Goal: Information Seeking & Learning: Learn about a topic

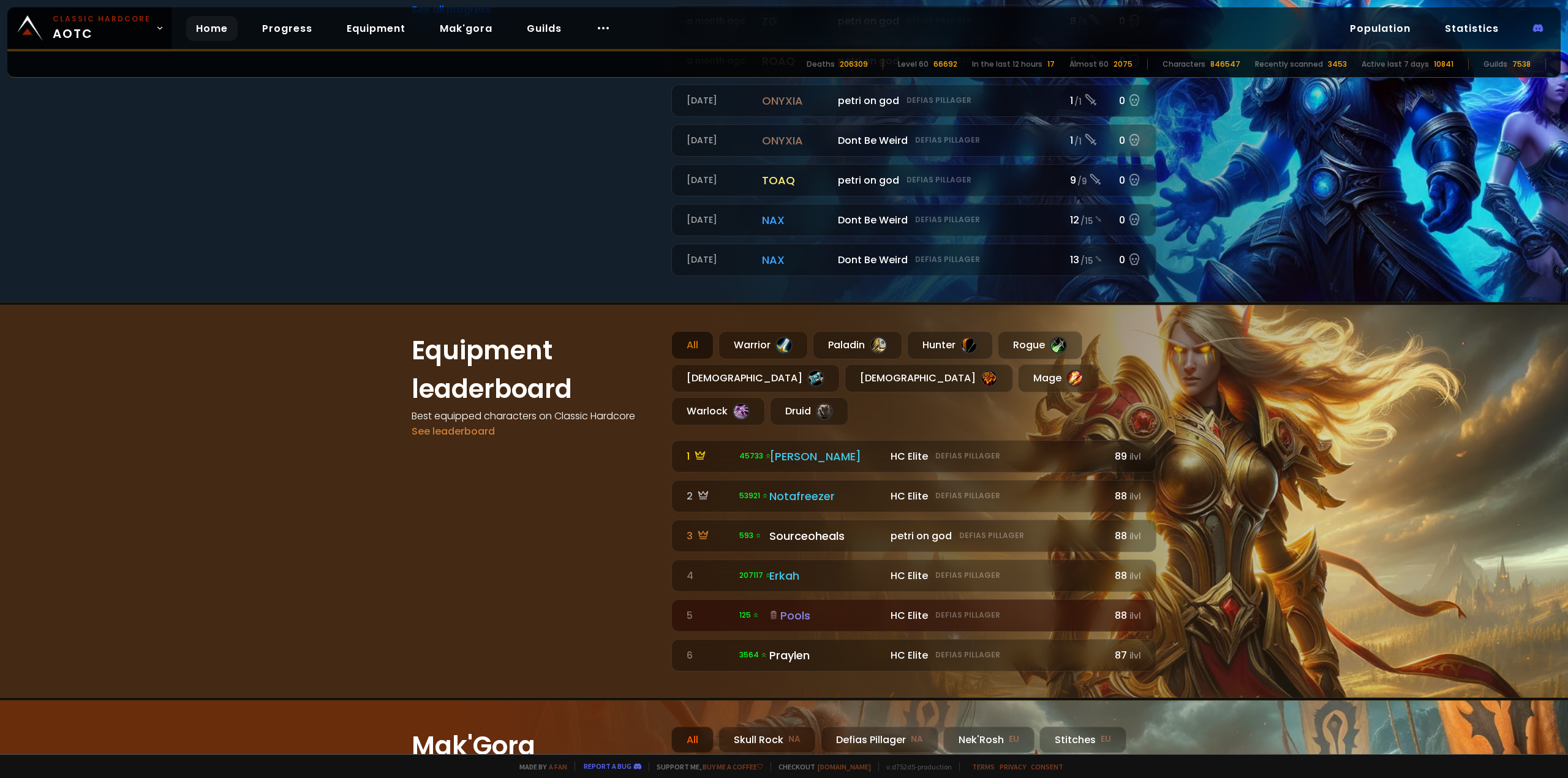
scroll to position [673, 0]
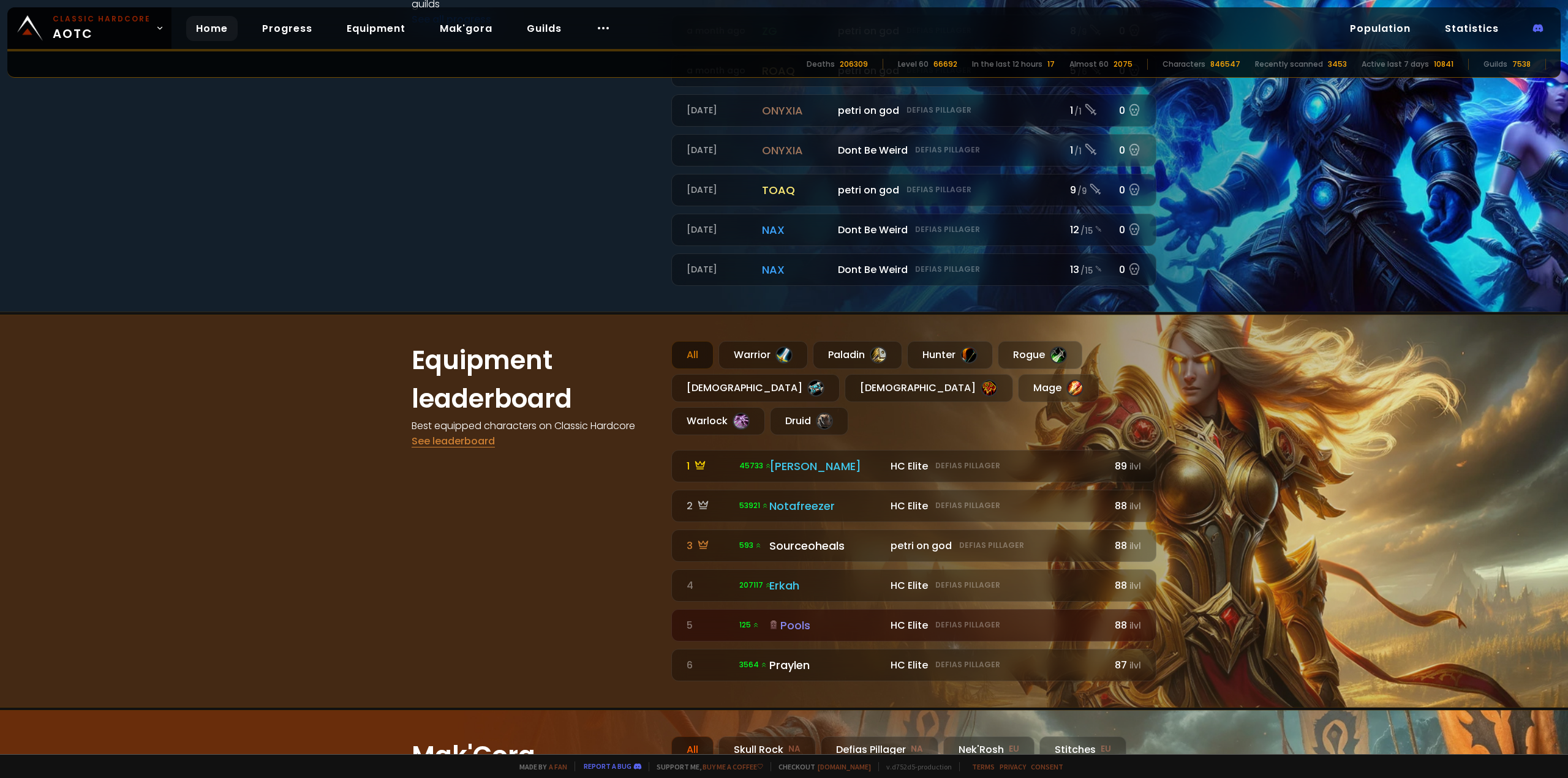
click at [456, 443] on link "See leaderboard" at bounding box center [454, 441] width 84 height 14
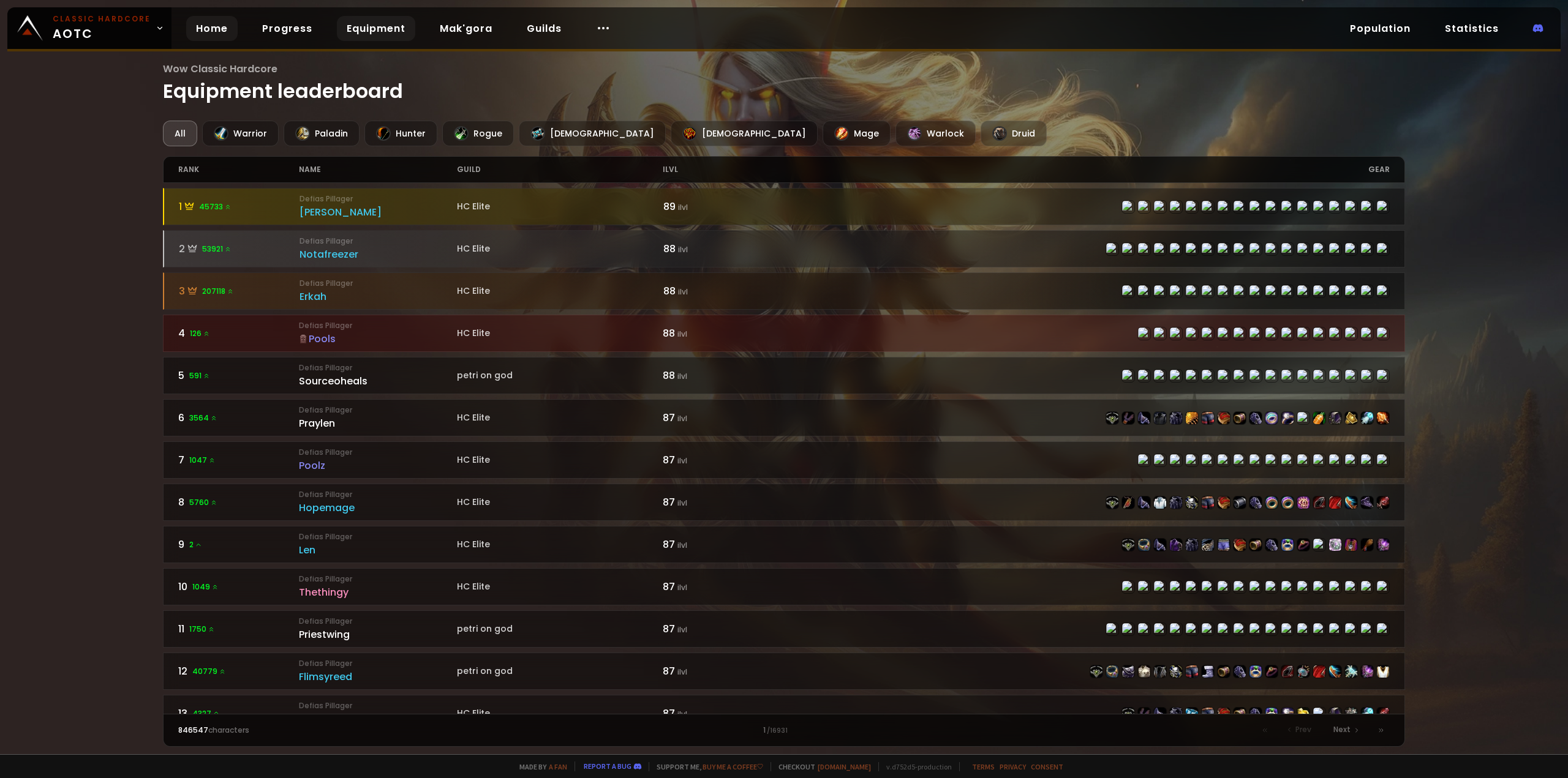
click at [192, 31] on link "Home" at bounding box center [212, 28] width 52 height 25
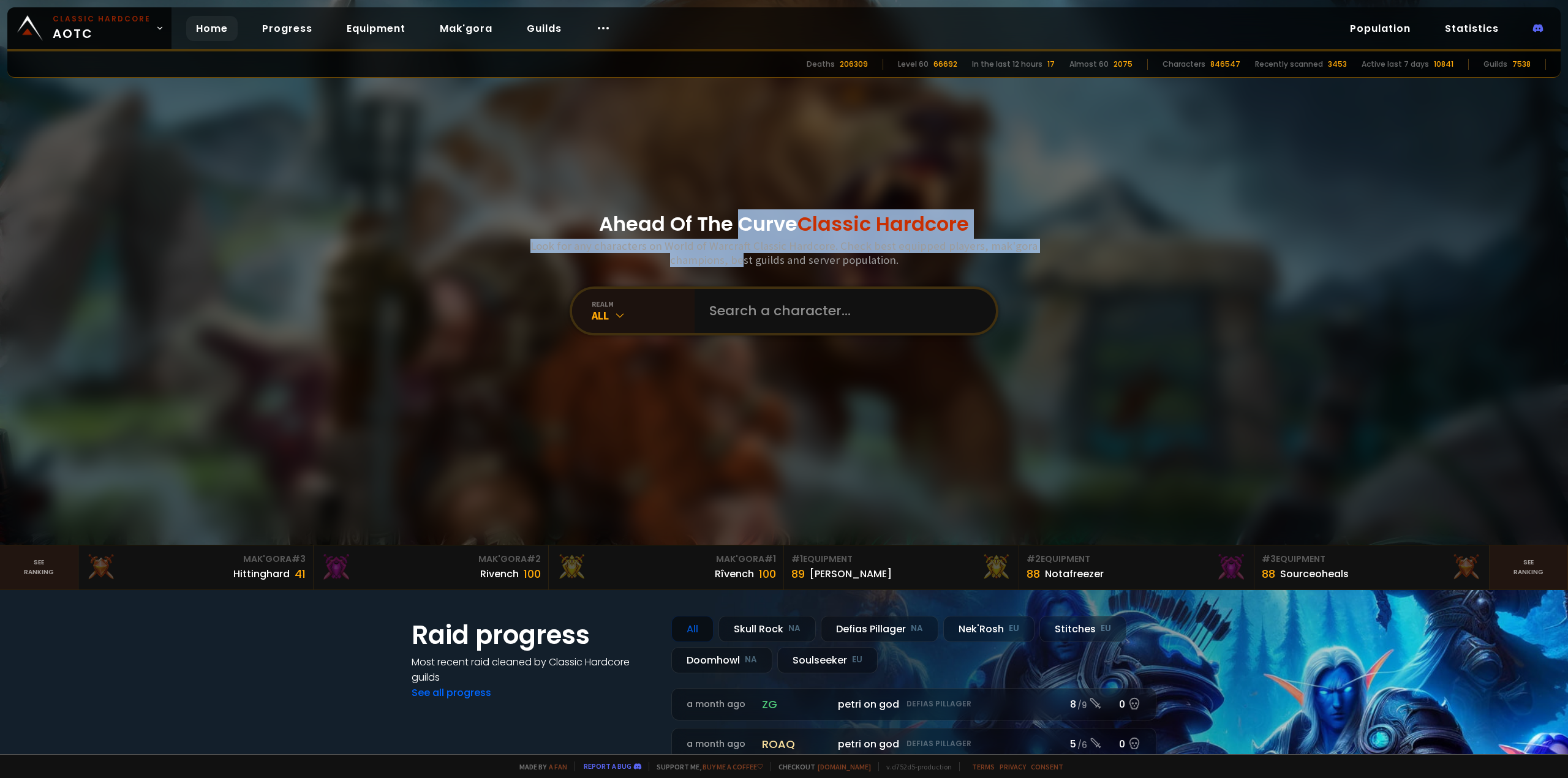
drag, startPoint x: 733, startPoint y: 169, endPoint x: 741, endPoint y: 255, distance: 86.4
click at [741, 255] on div "Ahead Of The Curve Classic Hardcore Look for any characters on World of Warcraf…" at bounding box center [784, 272] width 738 height 545
click at [741, 255] on h3 "Look for any characters on World of Warcraft Classic Hardcore. Check best equip…" at bounding box center [784, 252] width 517 height 28
drag, startPoint x: 746, startPoint y: 263, endPoint x: 764, endPoint y: 207, distance: 58.8
click at [764, 208] on div "Ahead Of The Curve Classic Hardcore Look for any characters on World of Warcraf…" at bounding box center [784, 272] width 738 height 545
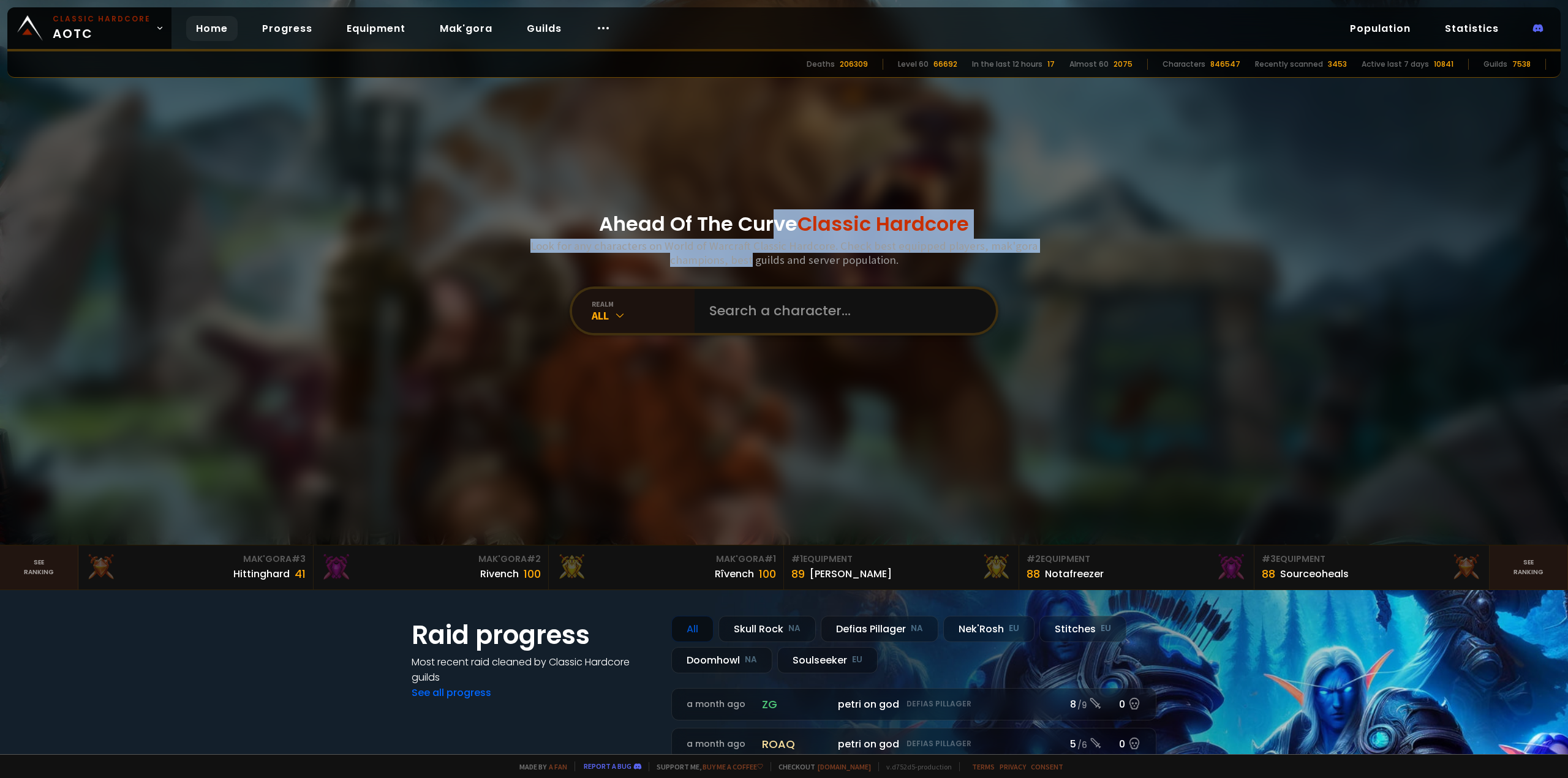
click at [764, 207] on div "Ahead Of The Curve Classic Hardcore Look for any characters on World of Warcraf…" at bounding box center [784, 272] width 738 height 545
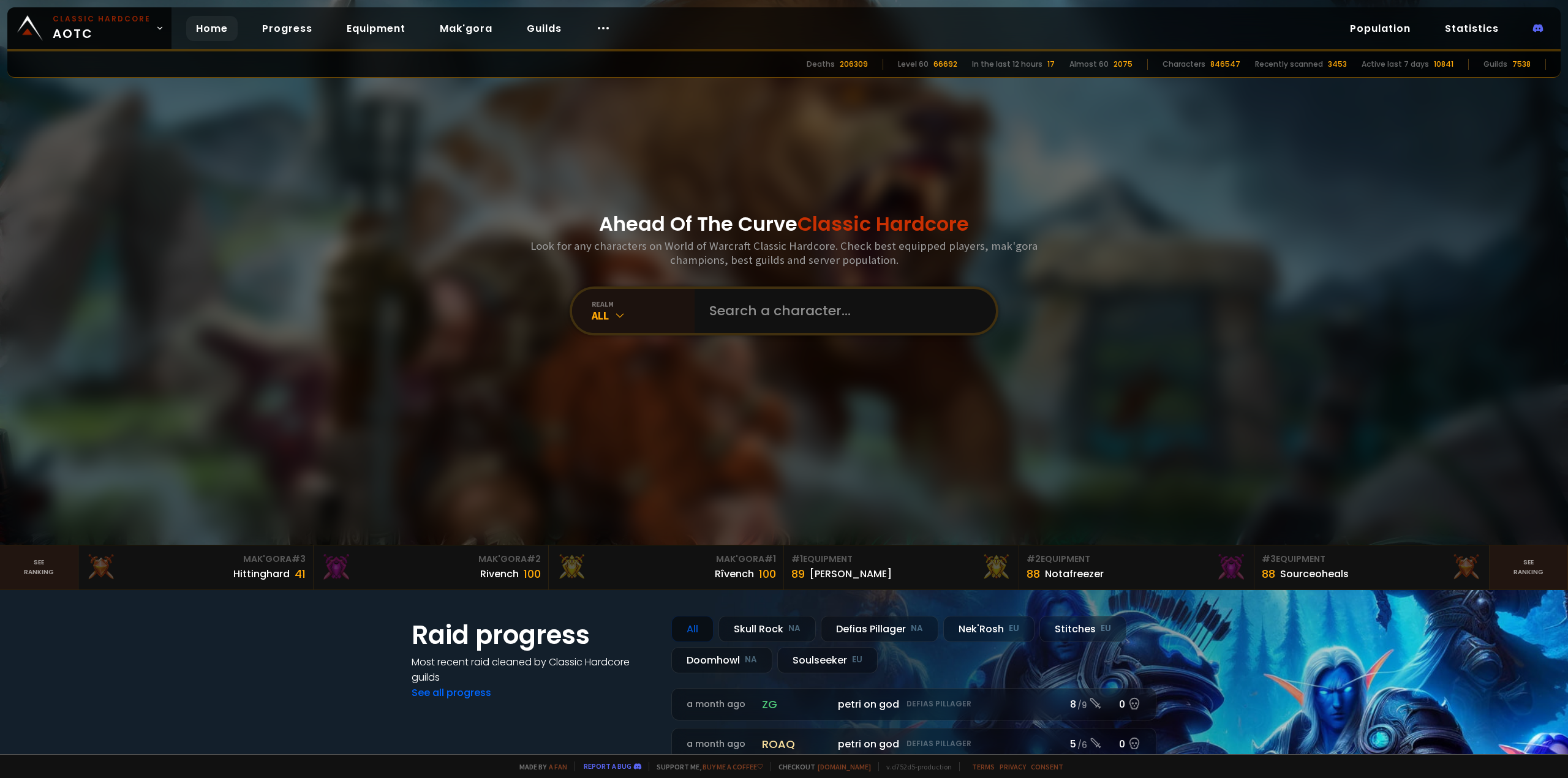
drag, startPoint x: 761, startPoint y: 223, endPoint x: 763, endPoint y: 264, distance: 41.0
click at [763, 264] on div "Ahead Of The Curve Classic Hardcore Look for any characters on World of Warcraf…" at bounding box center [784, 272] width 738 height 545
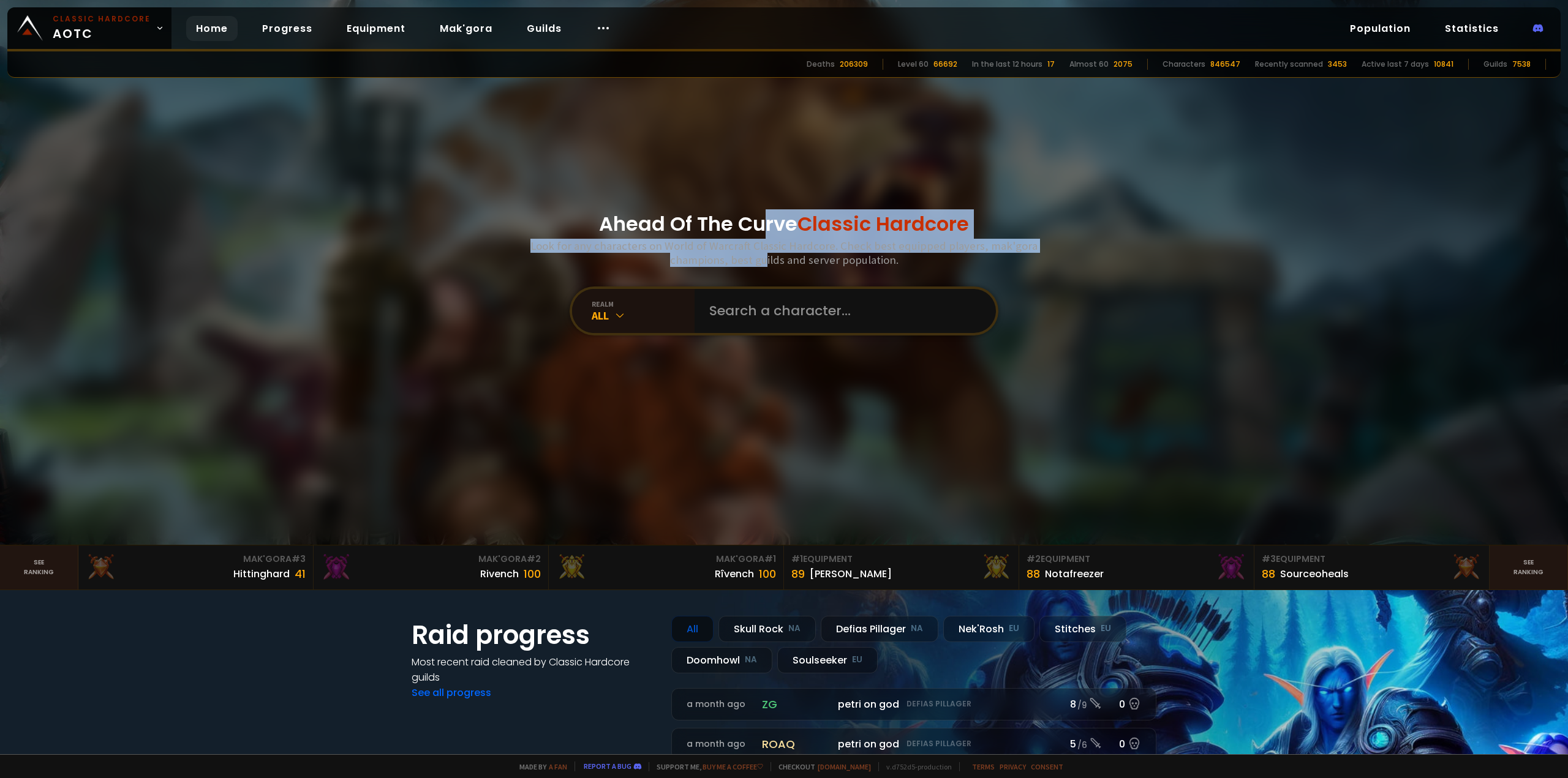
click at [763, 264] on h3 "Look for any characters on World of Warcraft Classic Hardcore. Check best equip…" at bounding box center [784, 252] width 517 height 28
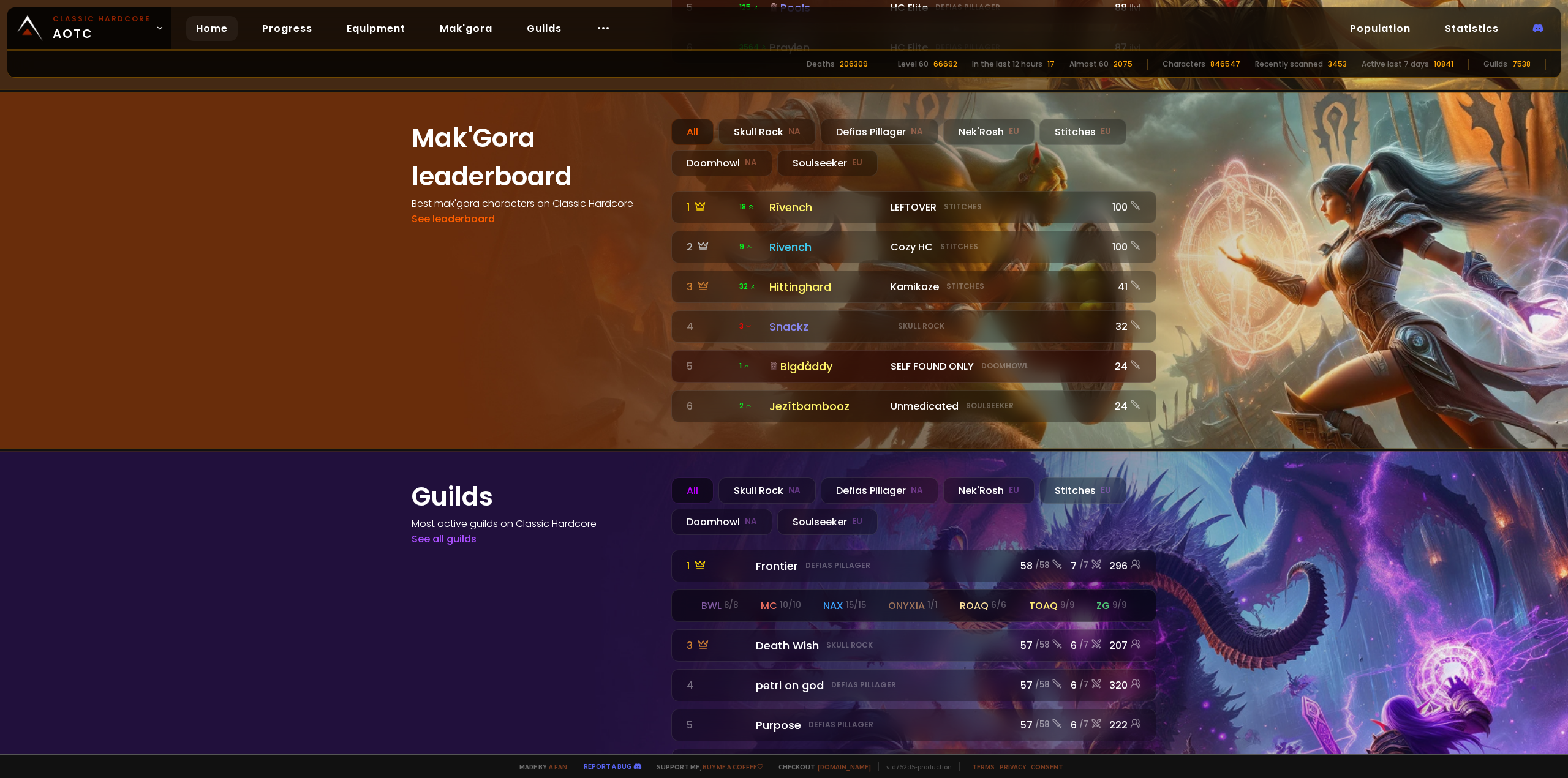
scroll to position [1292, 0]
click at [730, 508] on div "Doomhowl NA" at bounding box center [721, 521] width 101 height 27
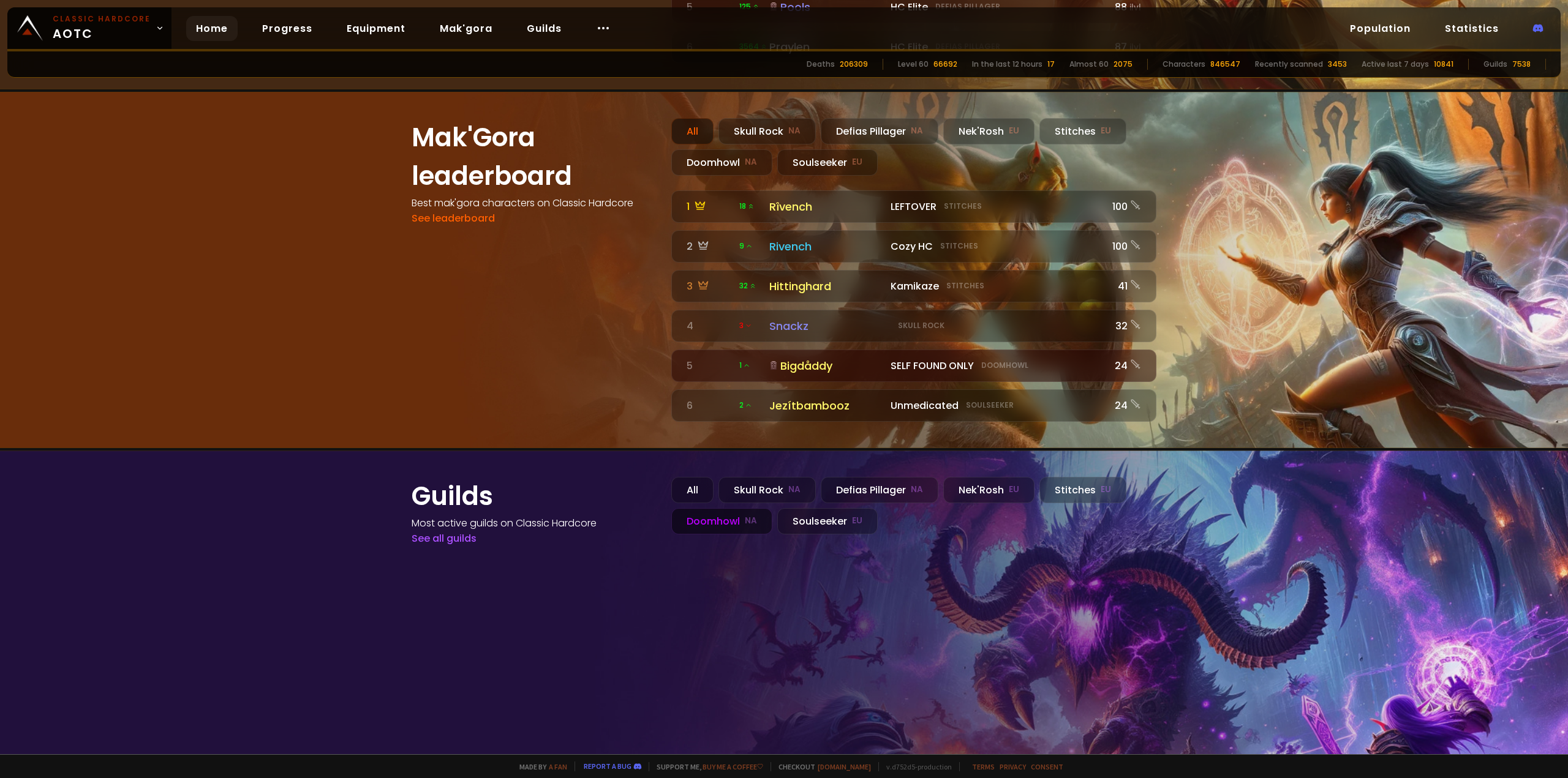
click at [730, 508] on div "Doomhowl NA" at bounding box center [721, 521] width 101 height 27
click at [698, 477] on div "All" at bounding box center [692, 490] width 43 height 27
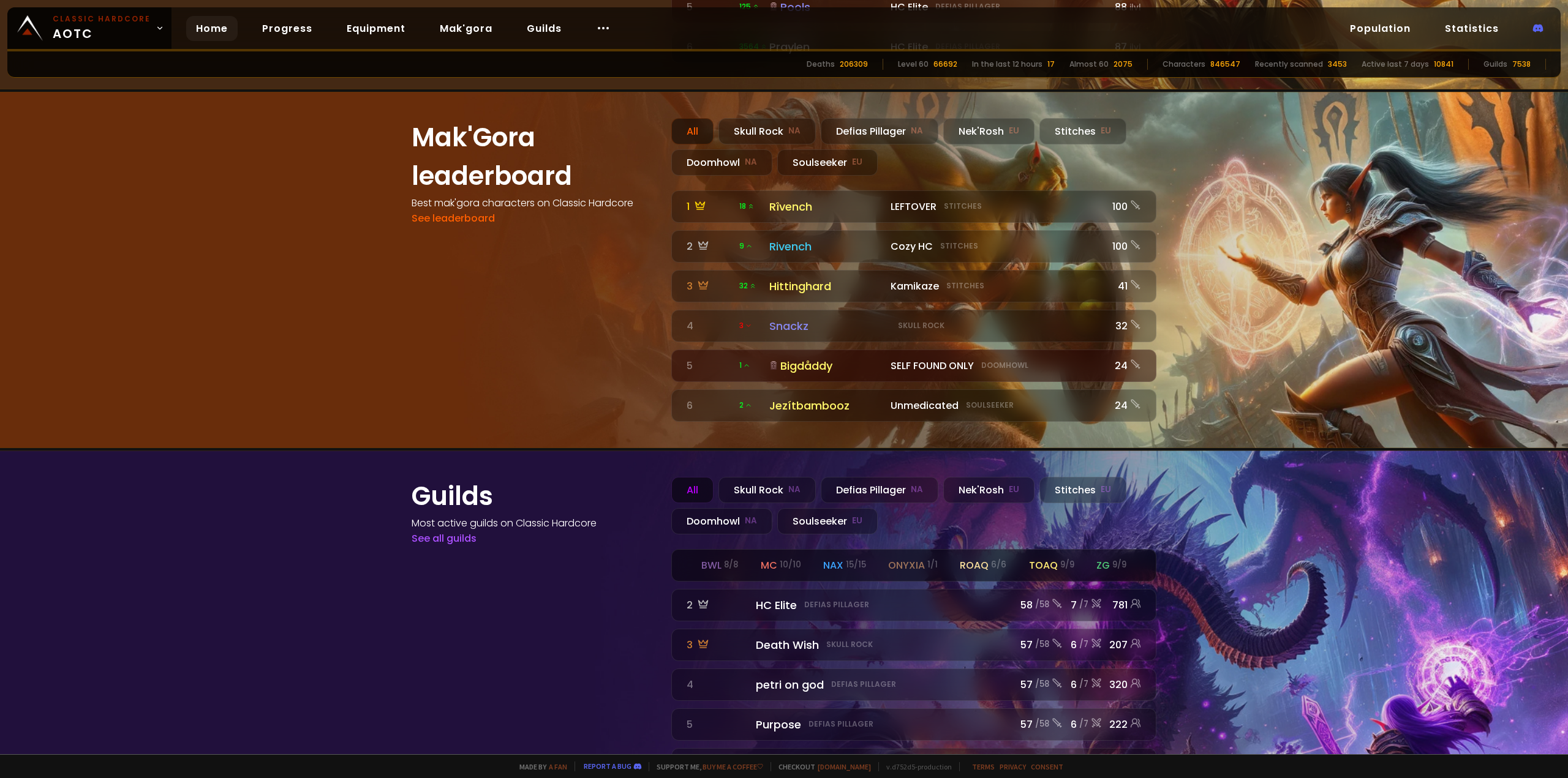
click at [773, 558] on div "mc 10 / 10" at bounding box center [781, 565] width 40 height 15
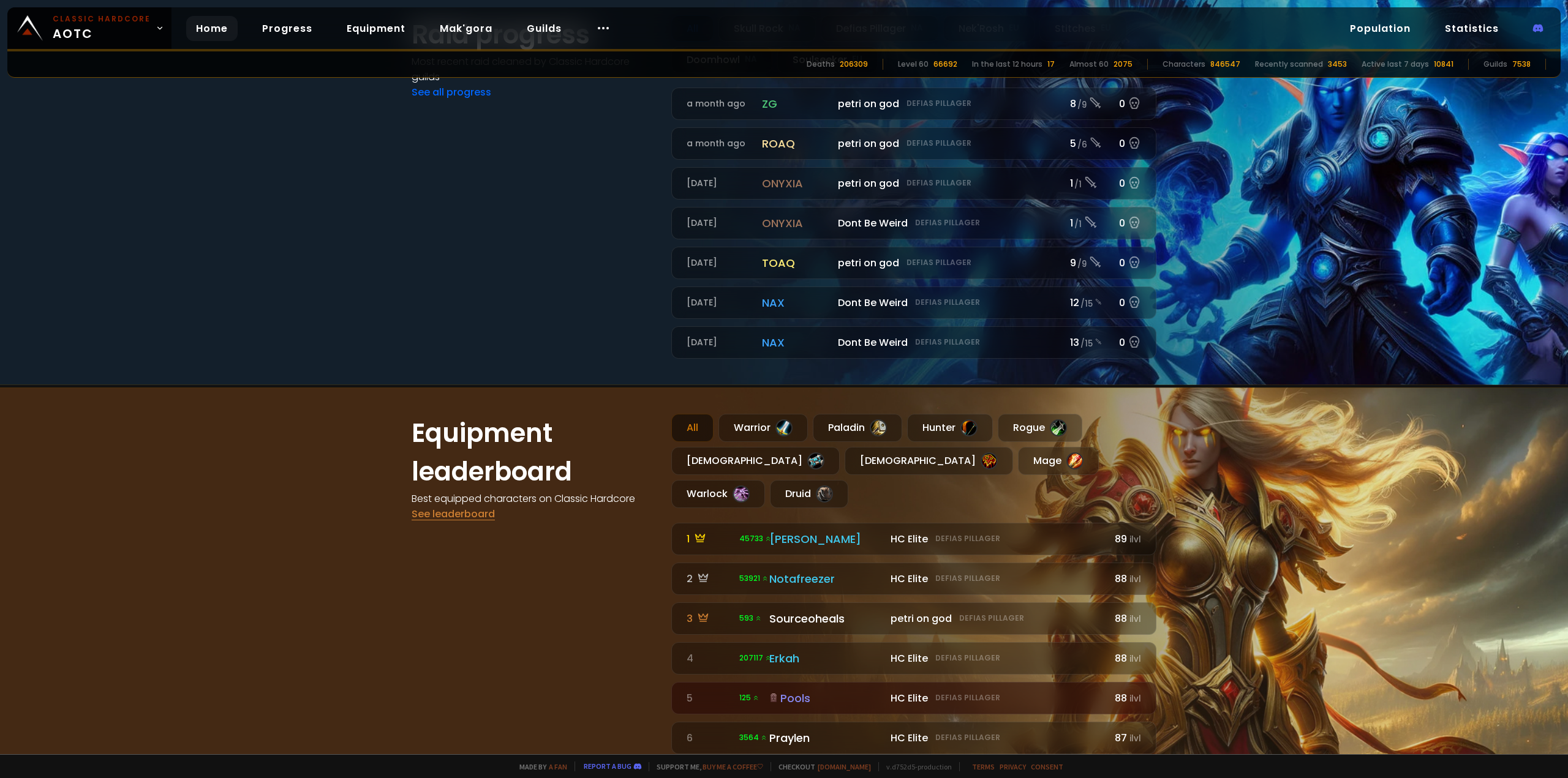
scroll to position [612, 0]
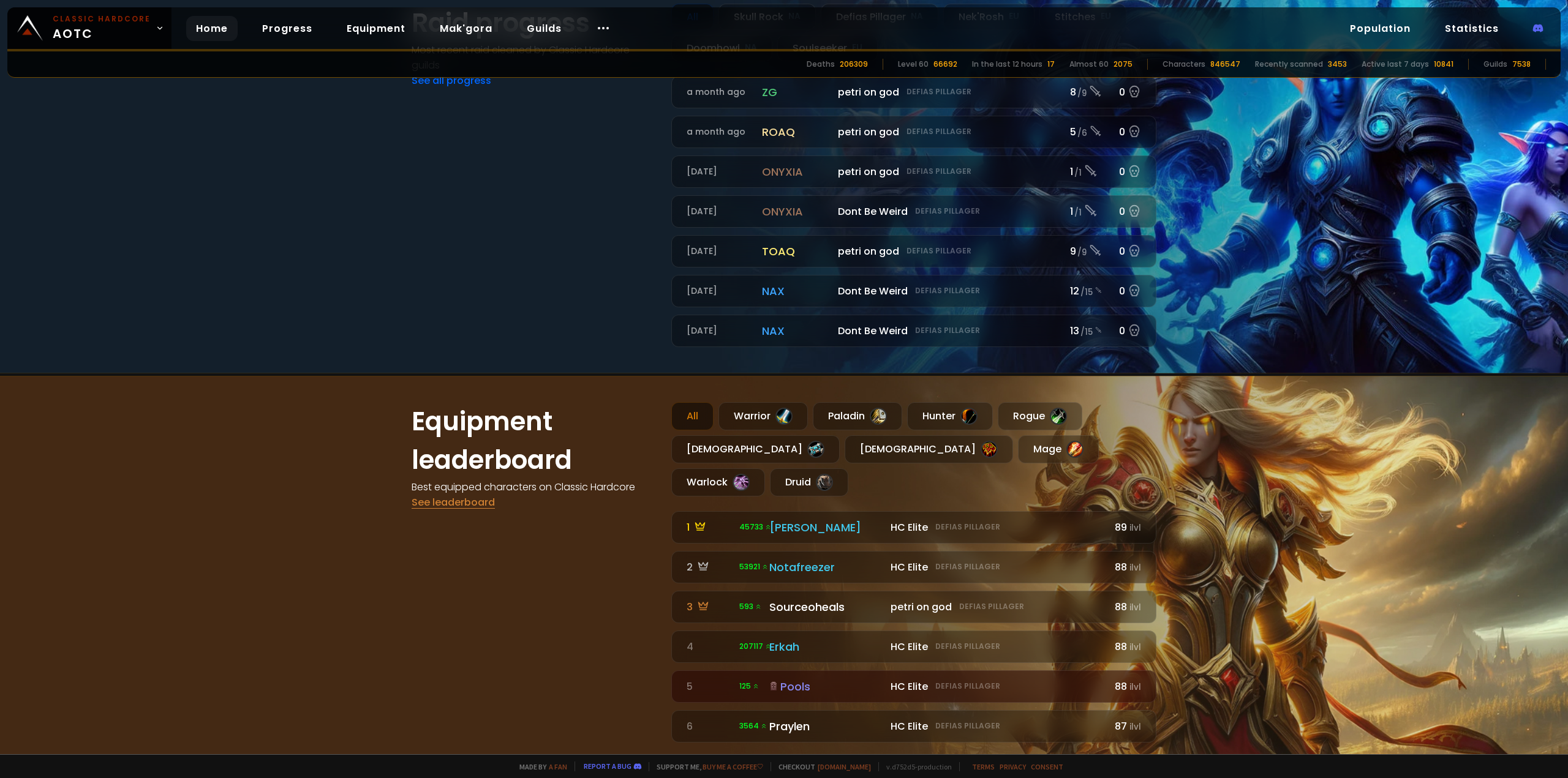
click at [467, 498] on link "See leaderboard" at bounding box center [454, 502] width 84 height 14
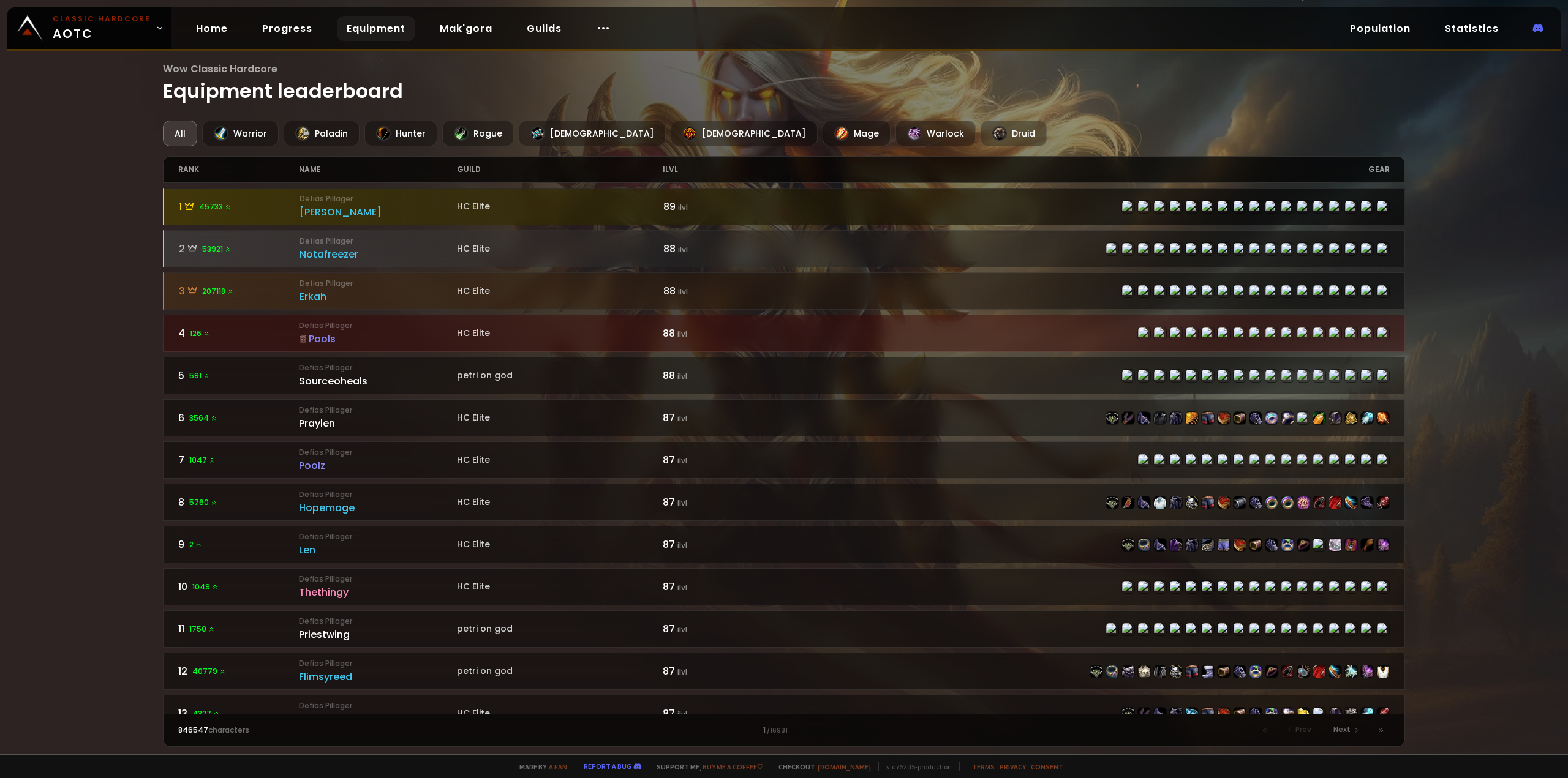
click at [746, 213] on div "89 ilvl" at bounding box center [724, 207] width 122 height 15
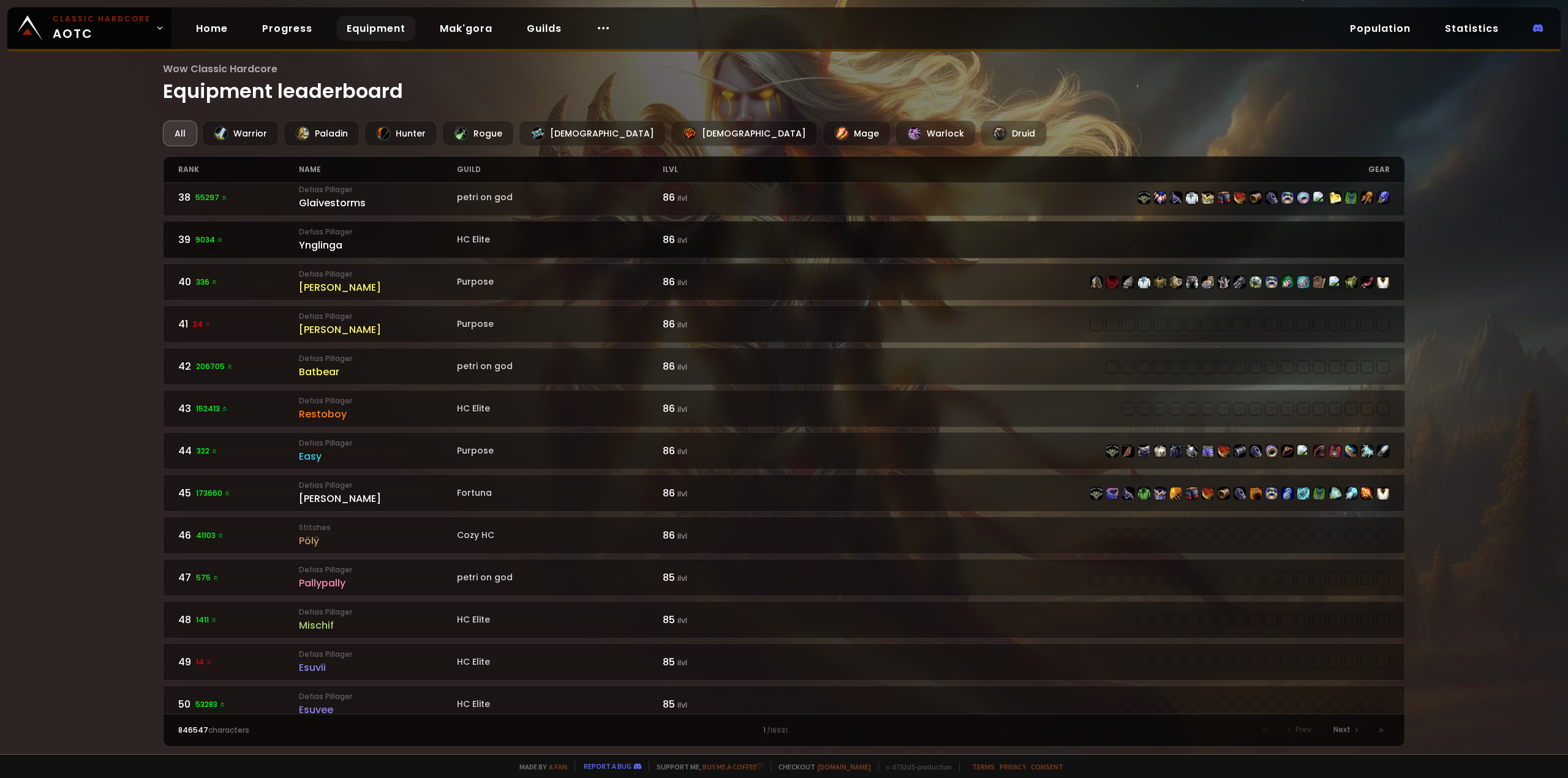
scroll to position [1586, 0]
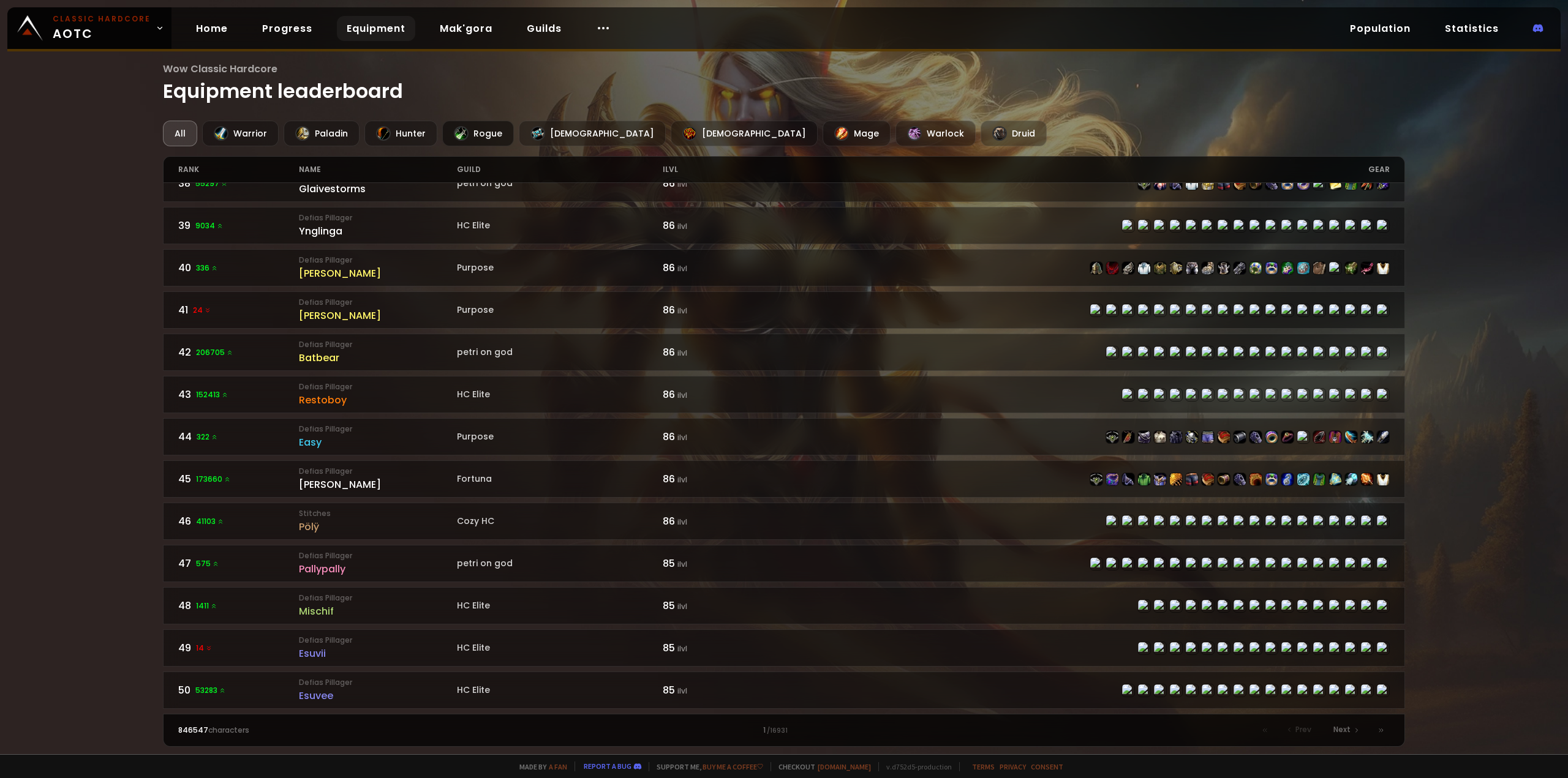
click at [481, 131] on div "Rogue" at bounding box center [478, 134] width 71 height 26
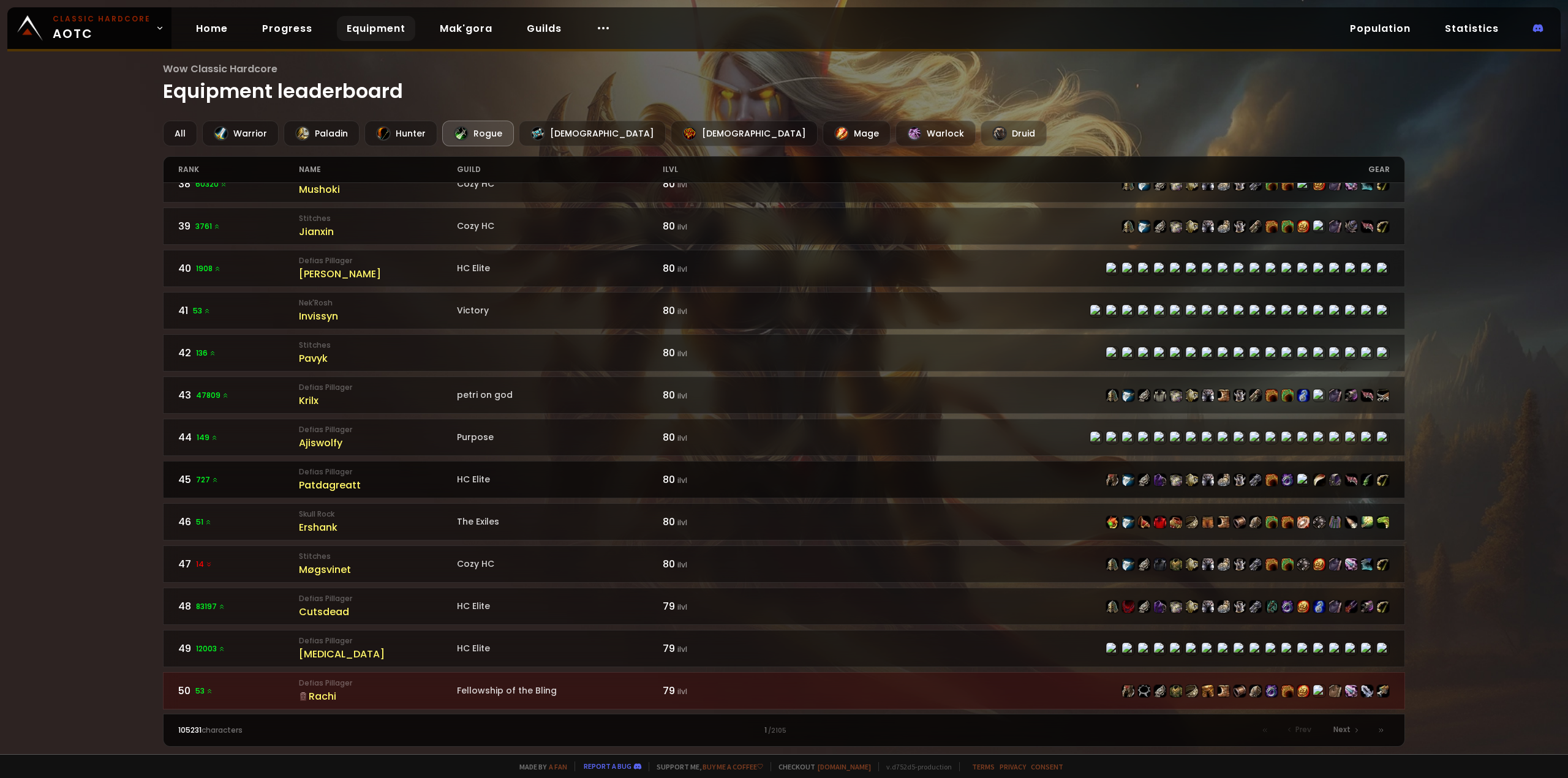
scroll to position [1586, 0]
click at [420, 700] on div "Rachi" at bounding box center [377, 696] width 157 height 15
